Goal: Task Accomplishment & Management: Manage account settings

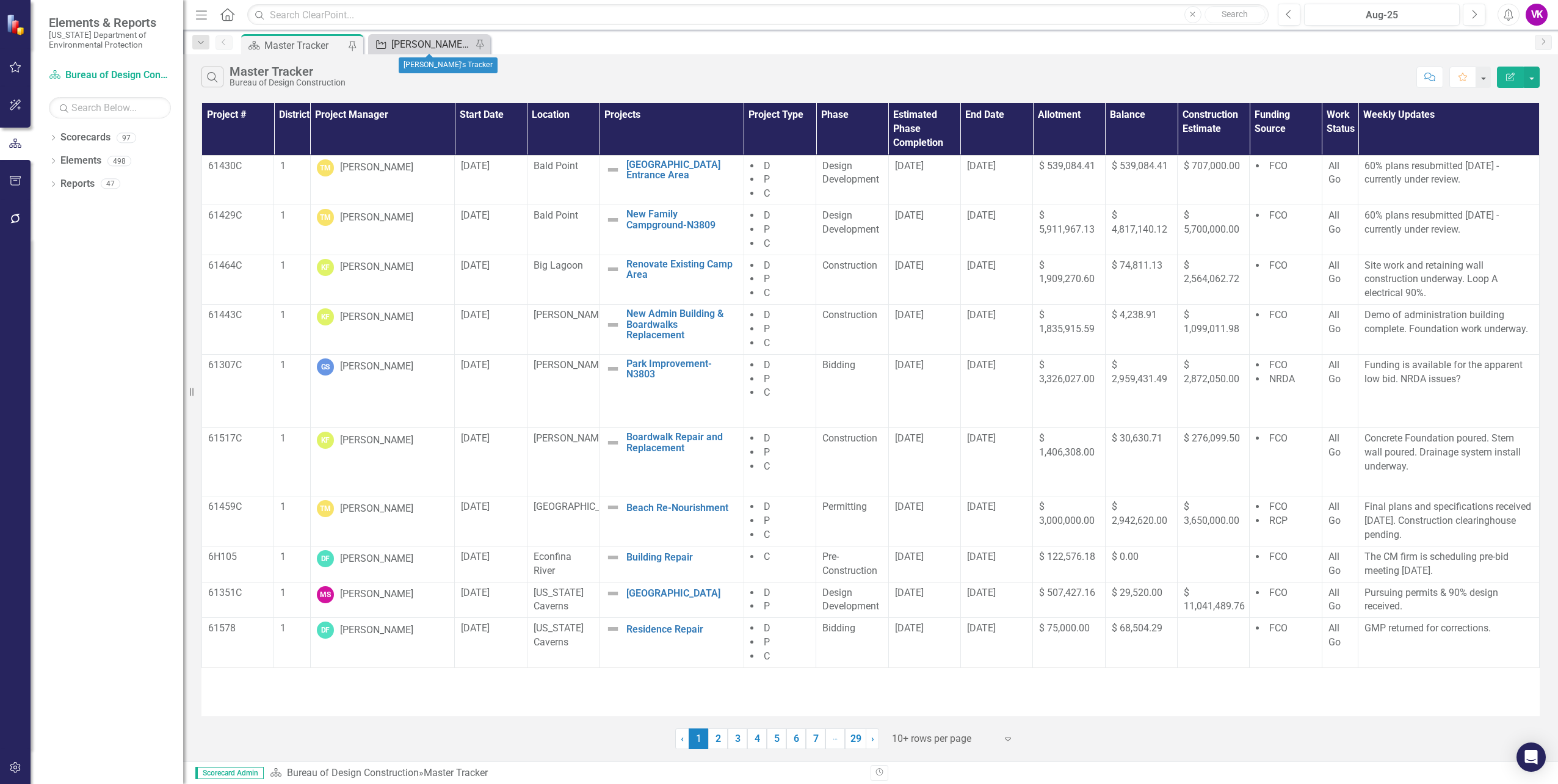
click at [432, 47] on div "[PERSON_NAME]'s Tracker" at bounding box center [432, 44] width 81 height 15
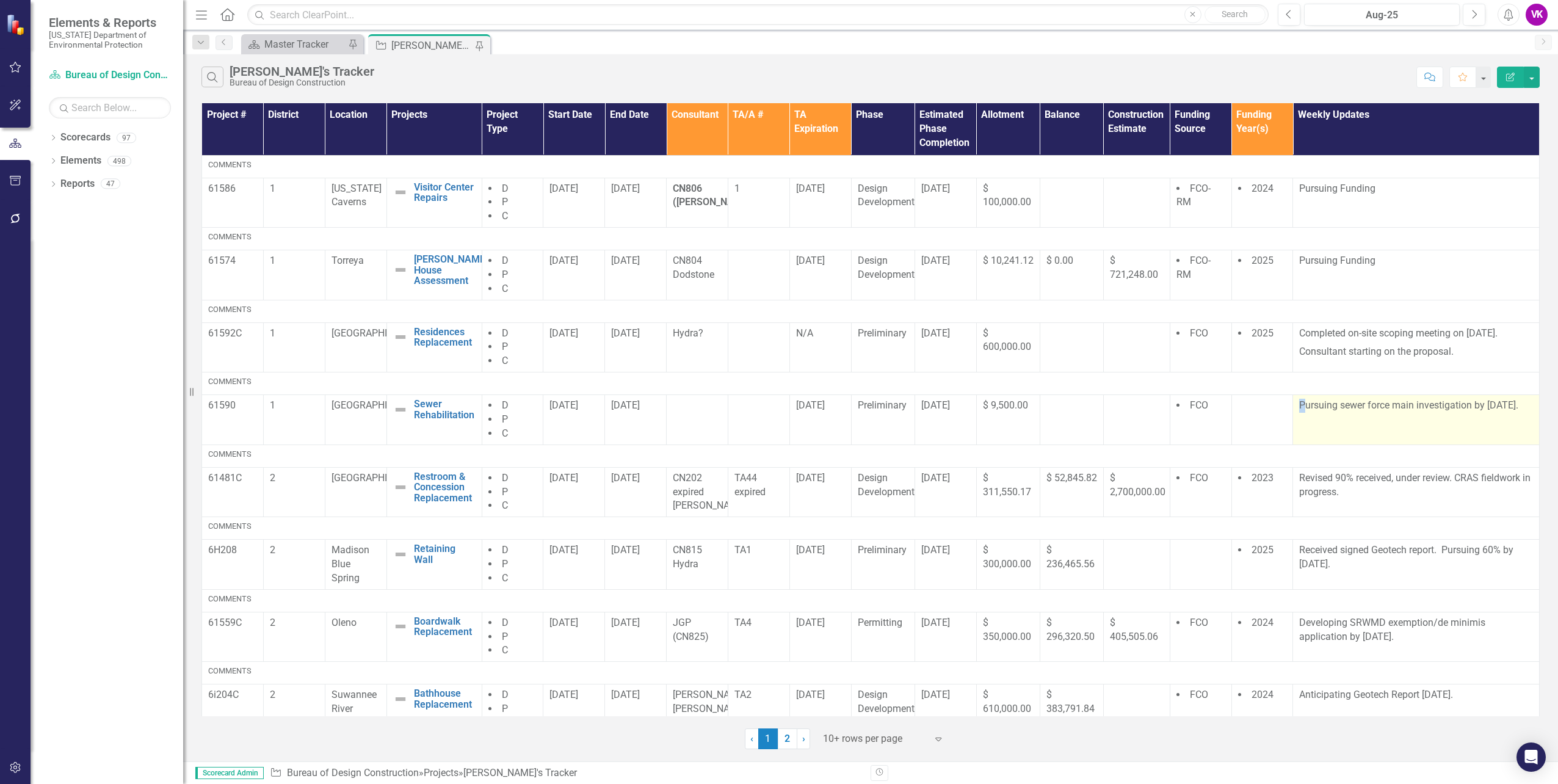
click at [1299, 405] on p "Pursuing sewer force main investigation by [DATE]." at bounding box center [1416, 407] width 234 height 16
click at [1299, 404] on p "Pursuing sewer force main investigation by [DATE]." at bounding box center [1416, 407] width 234 height 16
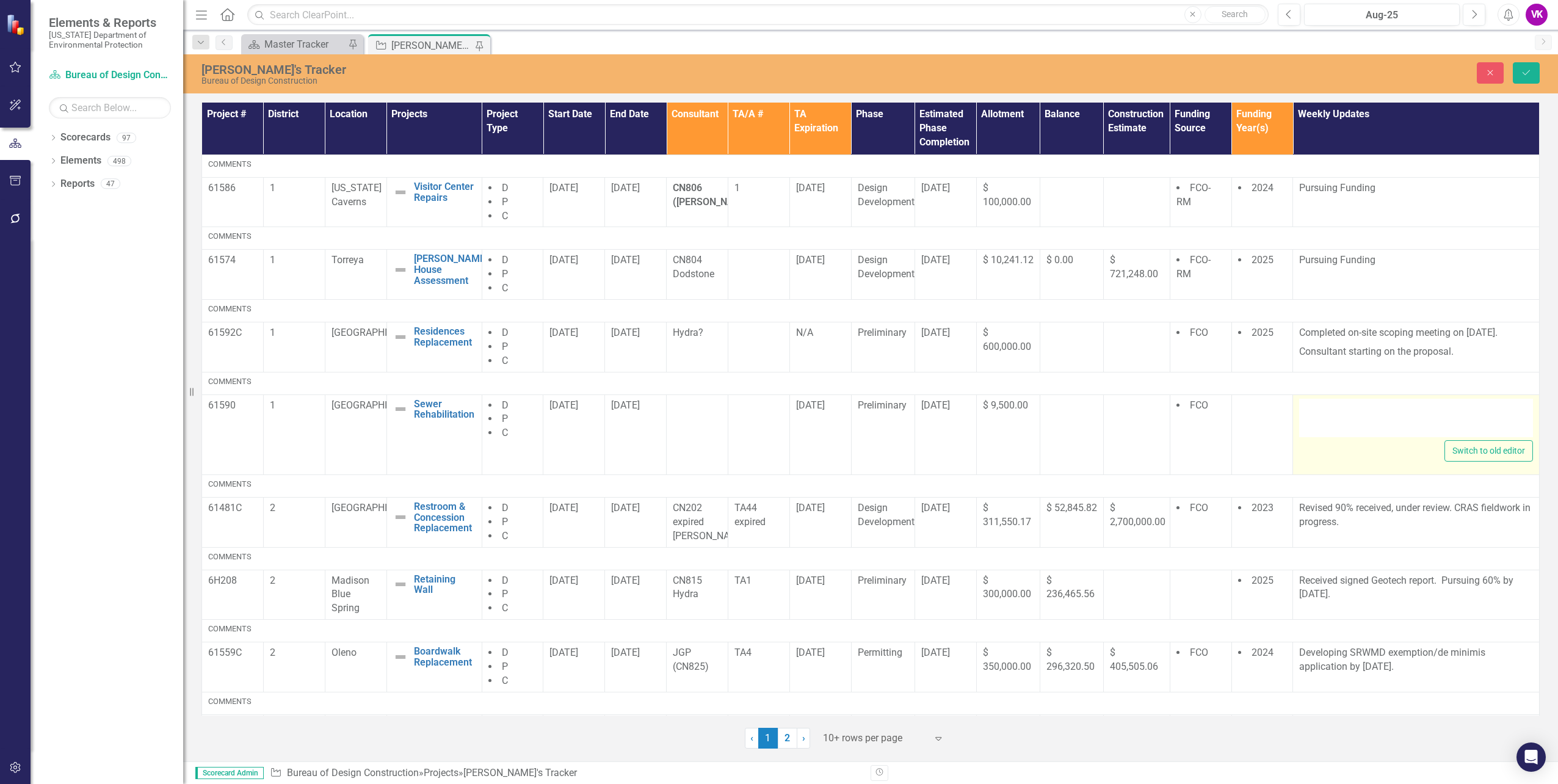
type textarea "<p>Pursuing sewer force main investigation by [DATE].</p> <p>&nbsp;&nbsp;</p>"
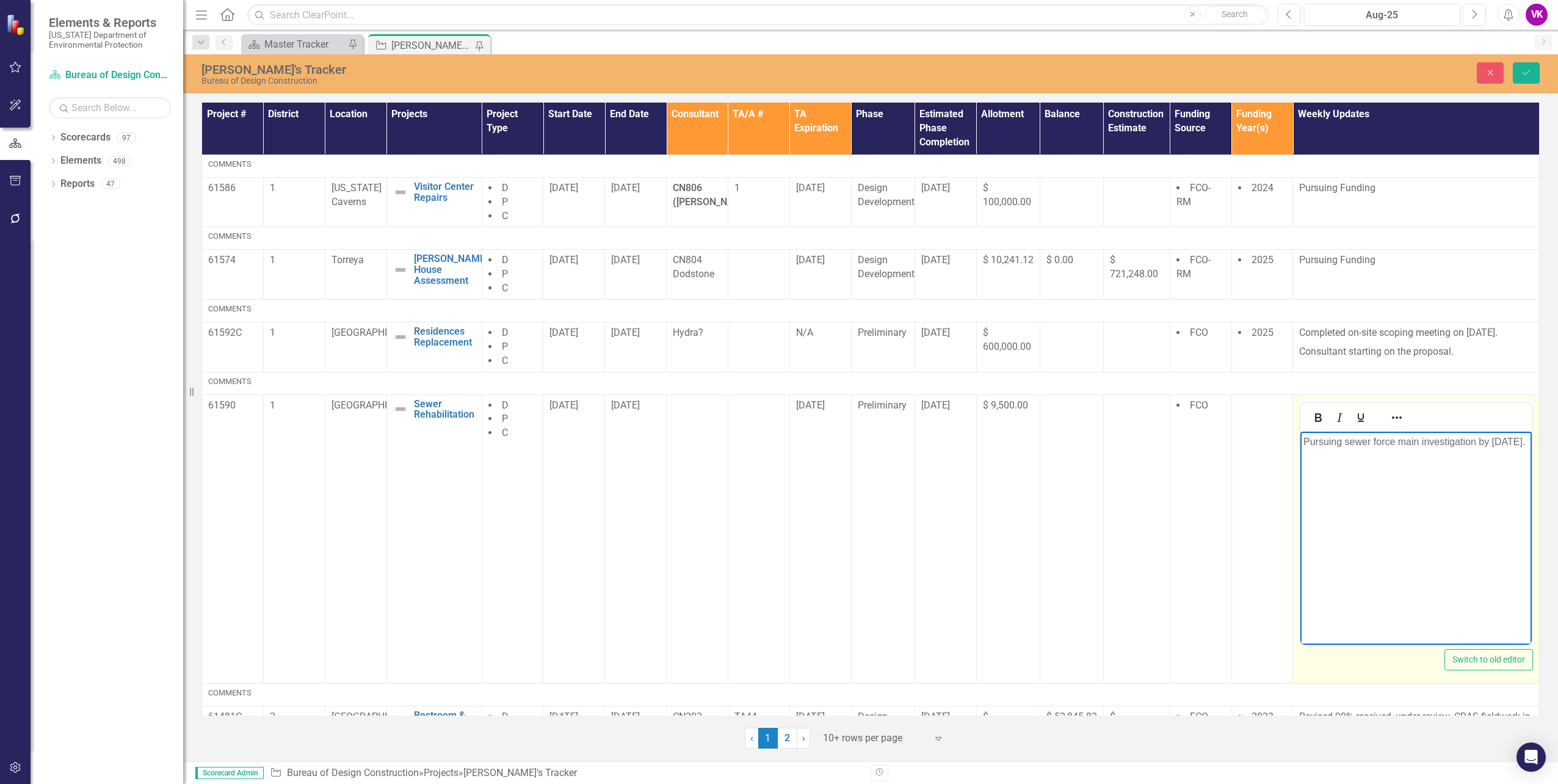
click at [1304, 442] on p "Pursuing sewer force main investigation by [DATE]." at bounding box center [1416, 441] width 225 height 15
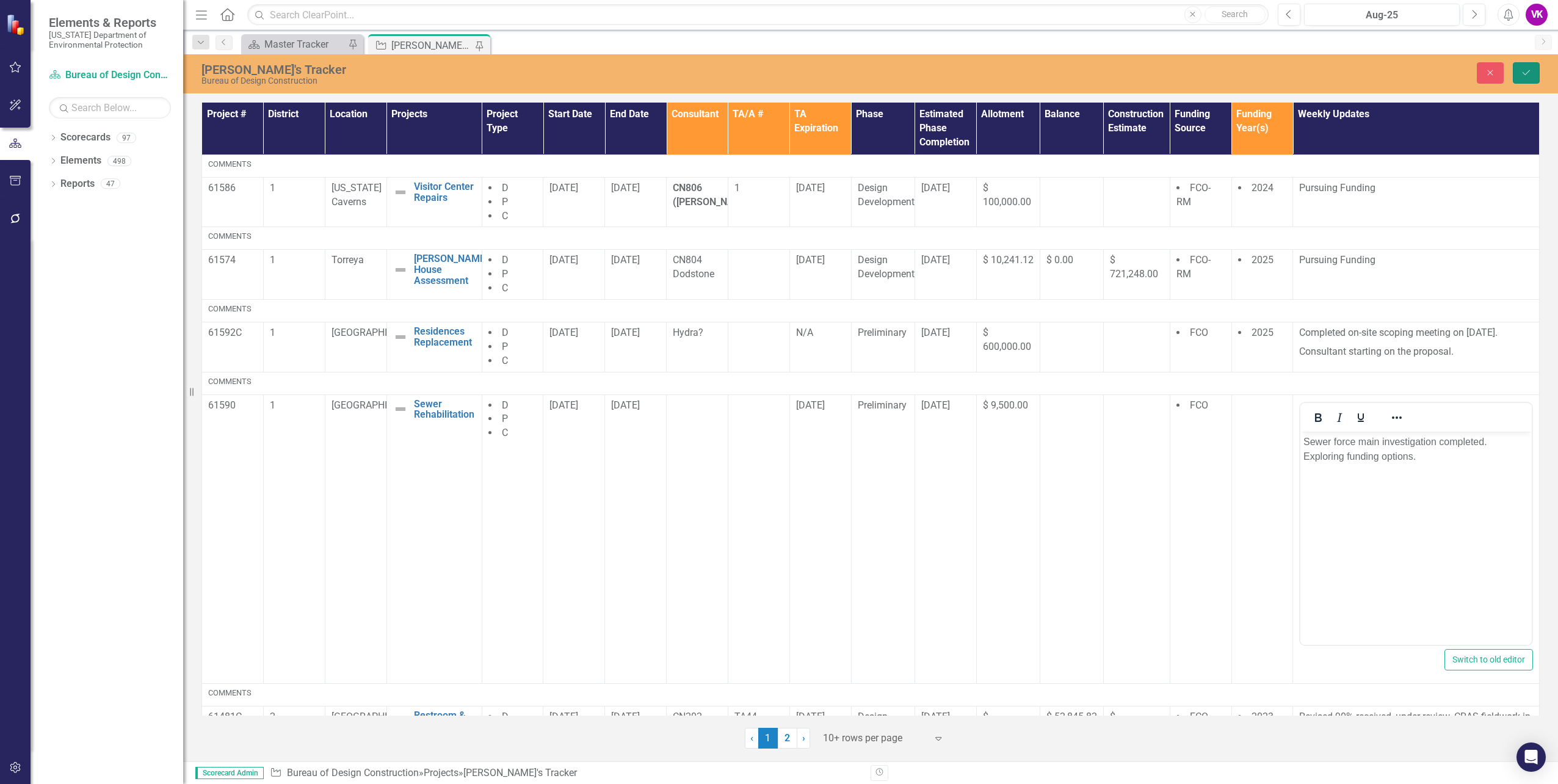
click at [1525, 75] on icon "Save" at bounding box center [1526, 73] width 11 height 9
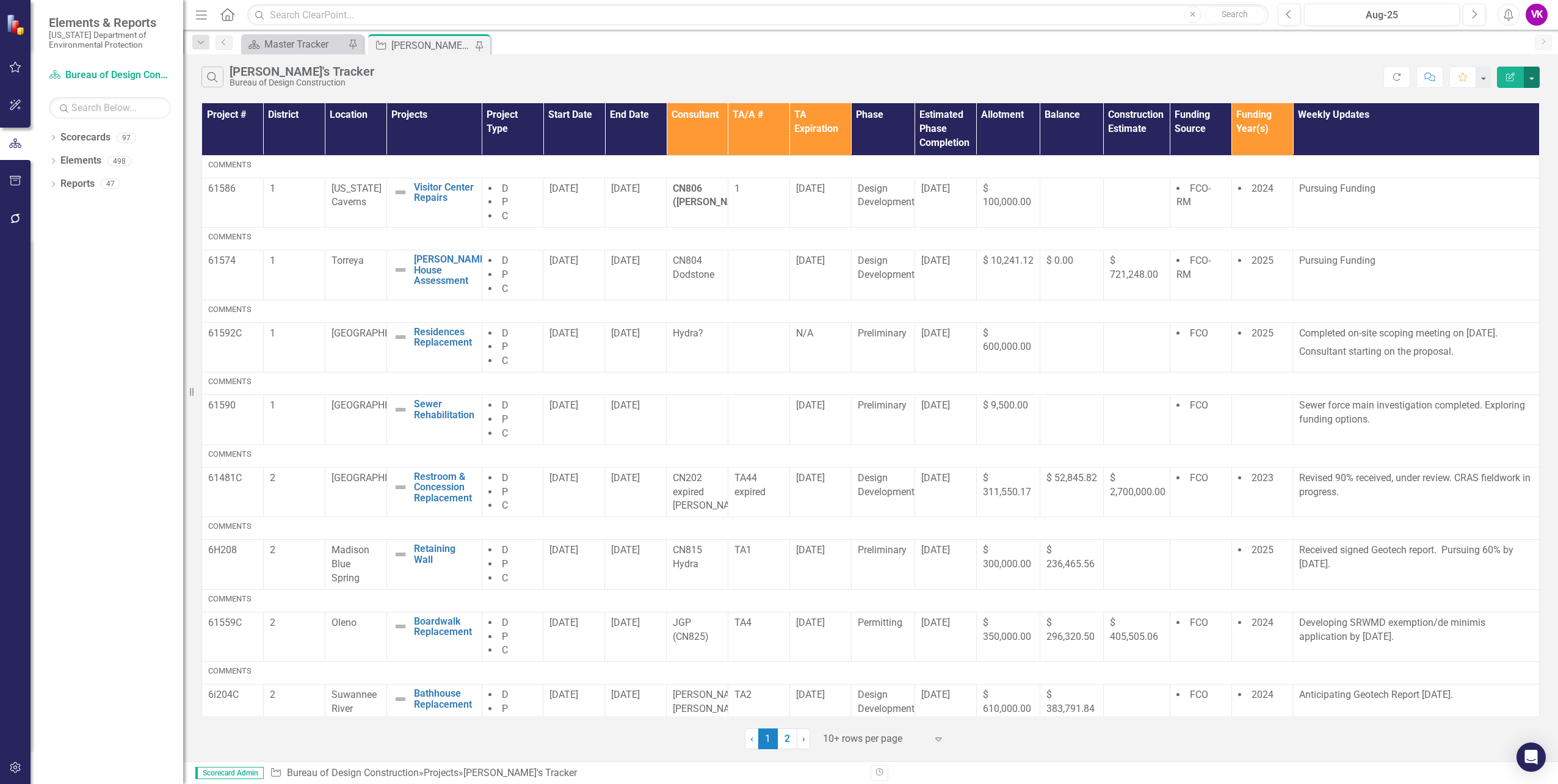
click at [1530, 81] on button "button" at bounding box center [1531, 77] width 16 height 21
click at [1486, 125] on link "PDF Export to PDF" at bounding box center [1490, 124] width 97 height 23
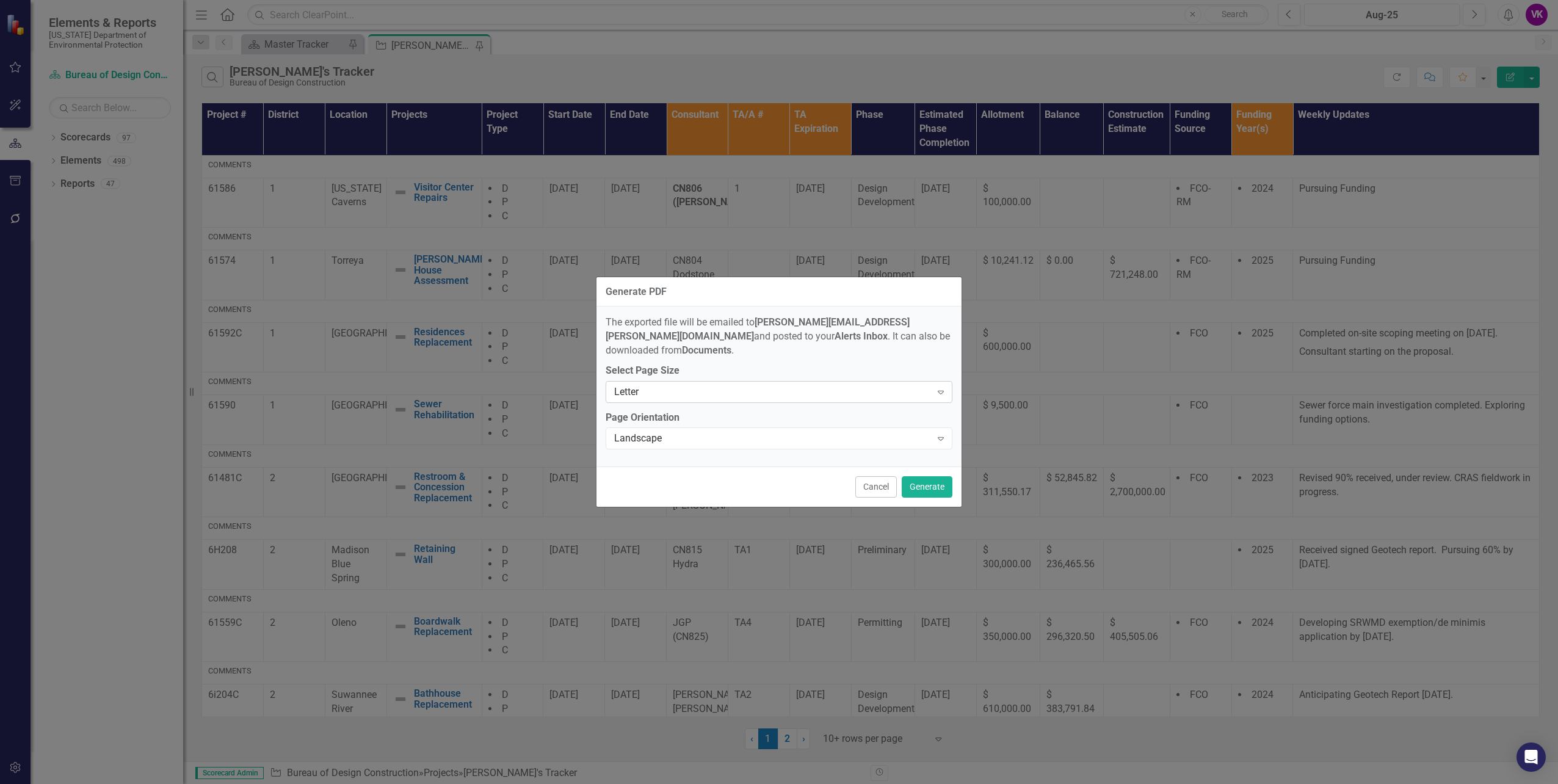
click at [942, 391] on icon at bounding box center [941, 393] width 6 height 4
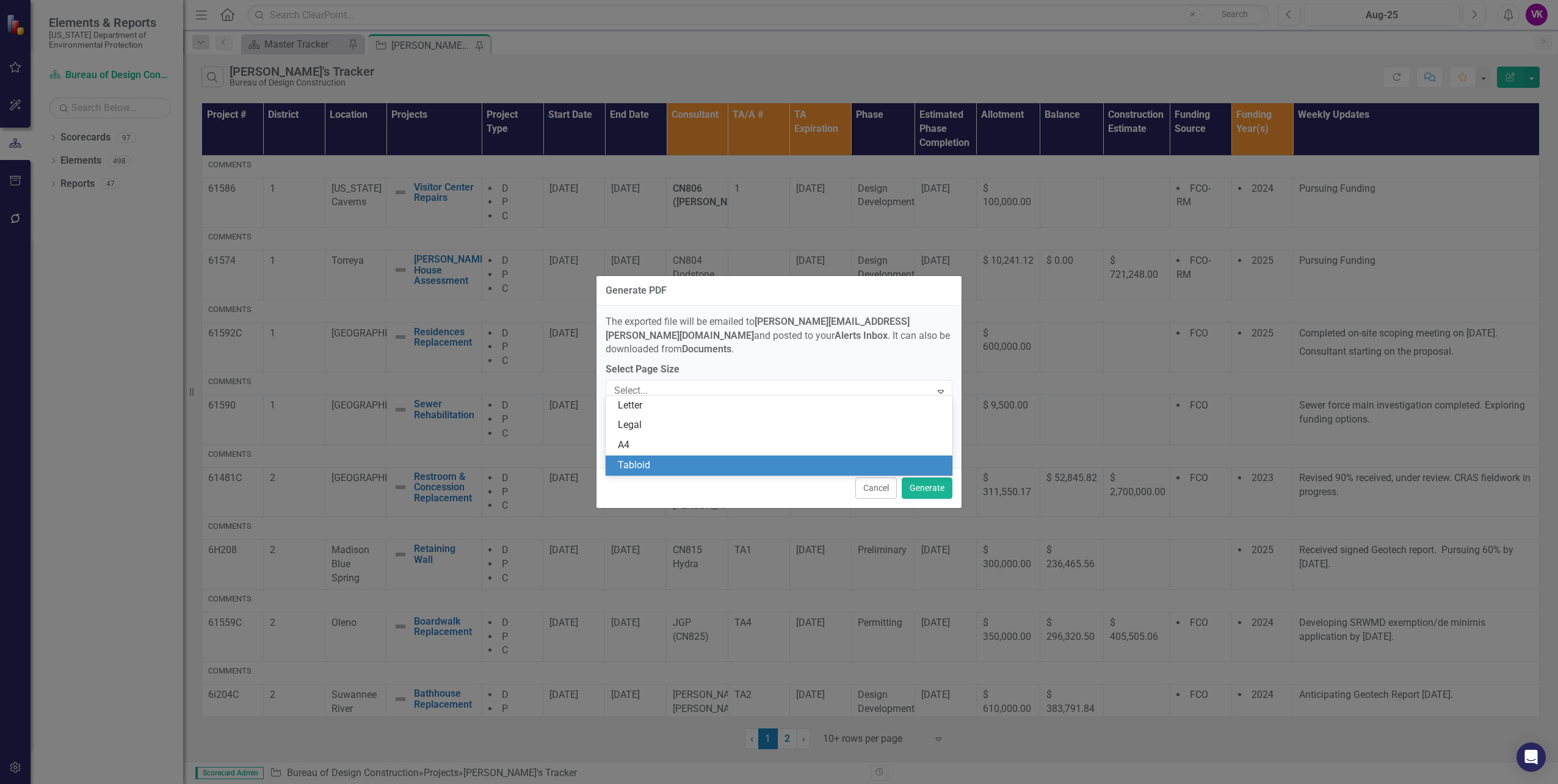
click at [684, 464] on div "Tabloid" at bounding box center [782, 465] width 327 height 14
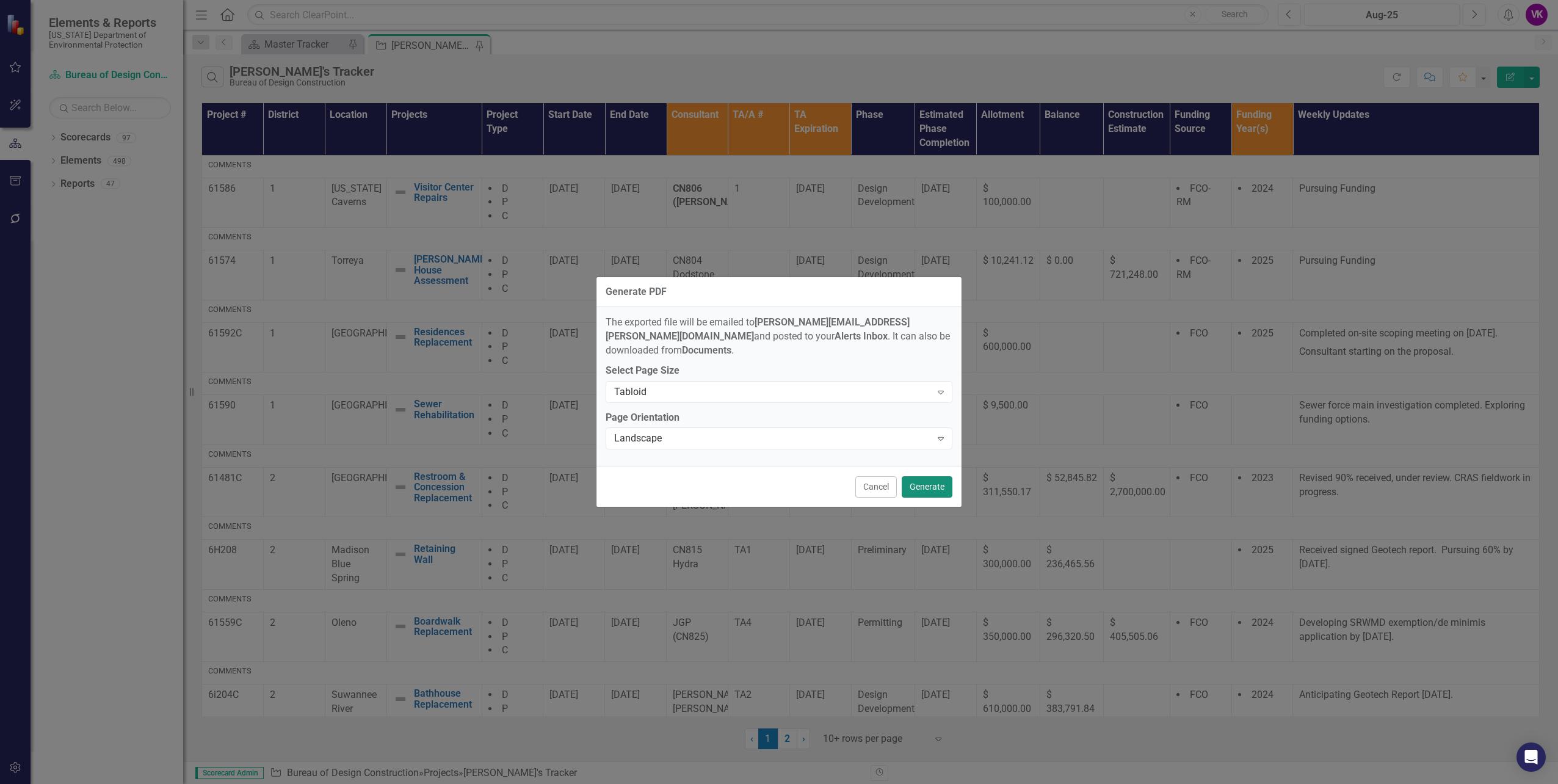
click at [931, 483] on button "Generate" at bounding box center [927, 487] width 51 height 21
